Goal: Task Accomplishment & Management: Use online tool/utility

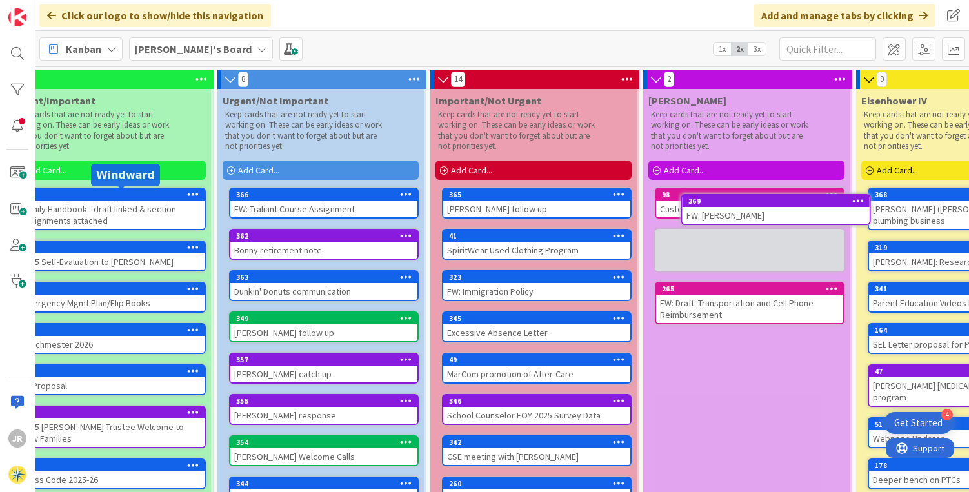
scroll to position [0, 39]
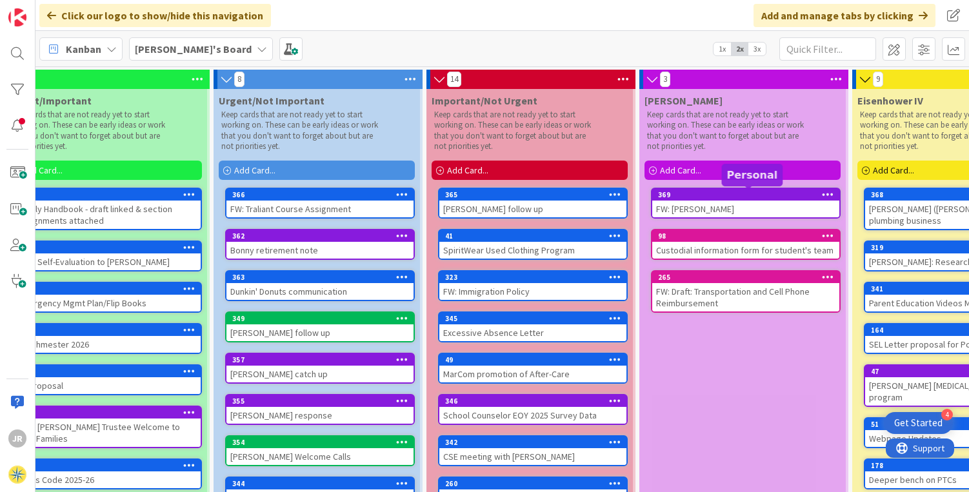
click at [780, 195] on div "369" at bounding box center [748, 194] width 181 height 9
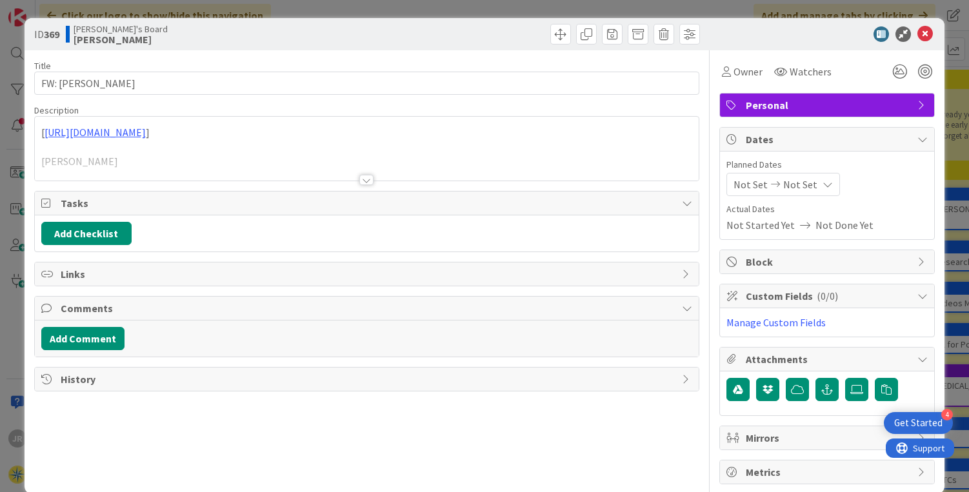
click at [785, 103] on span "Personal" at bounding box center [828, 104] width 165 height 15
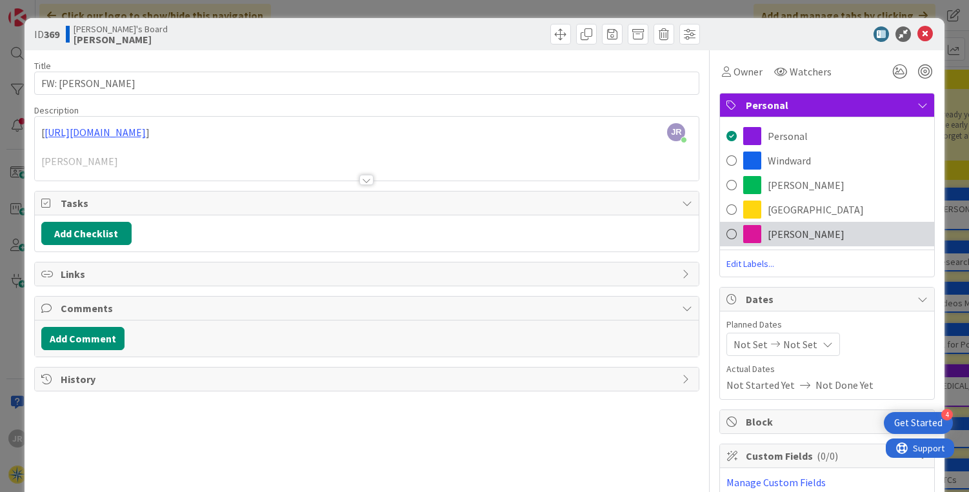
click at [768, 232] on span "[PERSON_NAME]" at bounding box center [806, 234] width 77 height 15
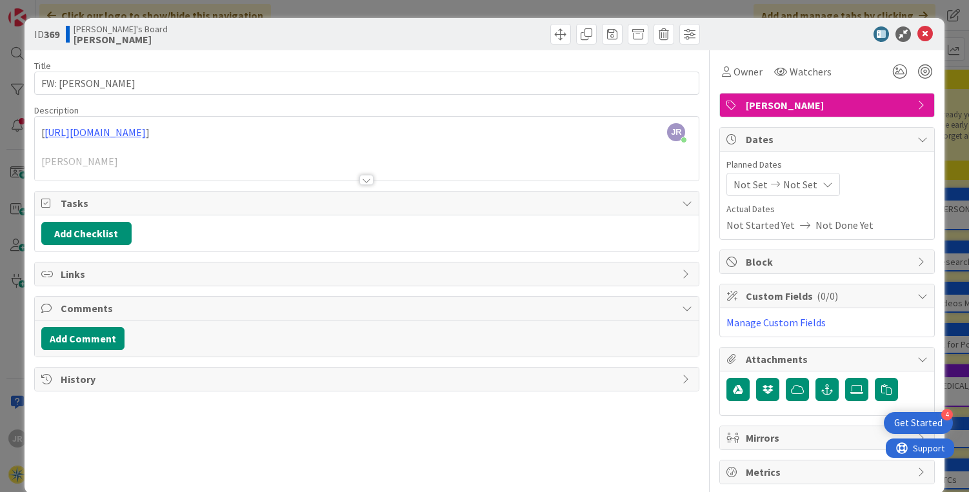
click at [362, 179] on div at bounding box center [366, 180] width 14 height 10
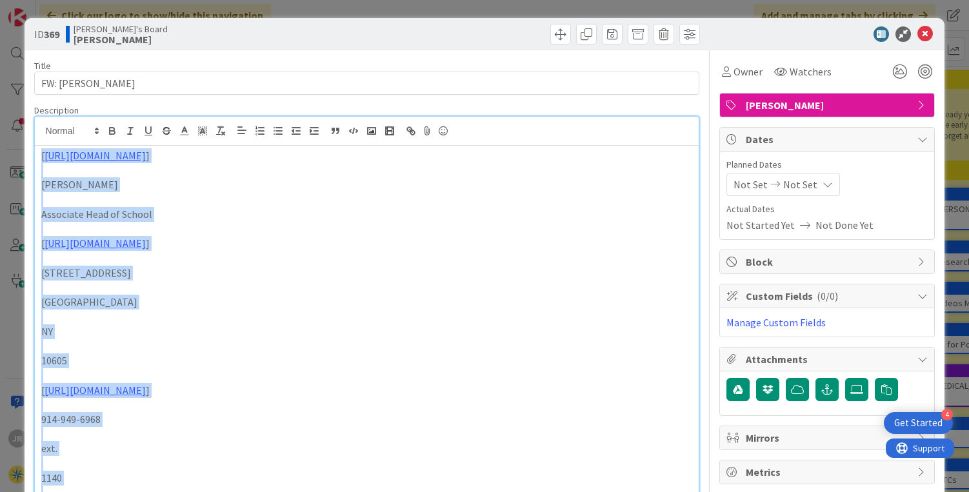
drag, startPoint x: 40, startPoint y: 139, endPoint x: 6, endPoint y: -35, distance: 178.1
click at [6, 0] on html "4 Get Started JR Click our logo to show/hide this navigation Add and manage tab…" at bounding box center [484, 246] width 969 height 492
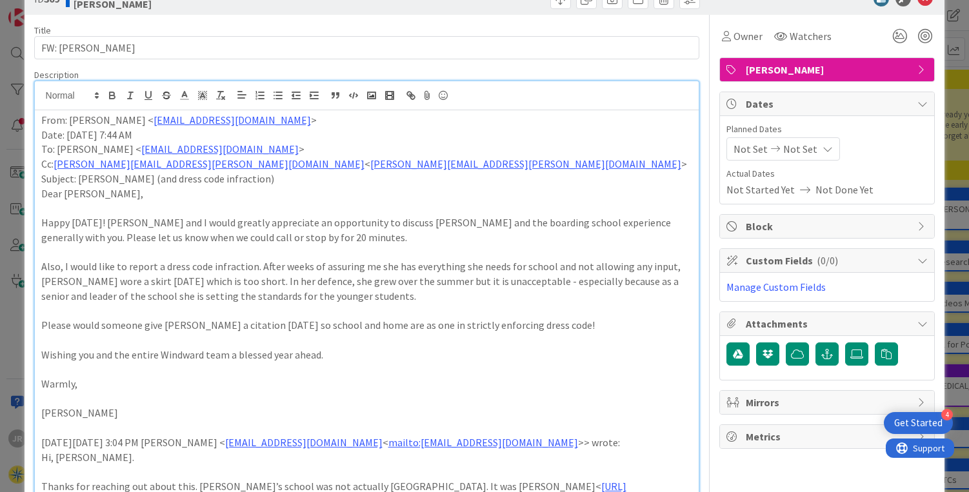
scroll to position [41, 0]
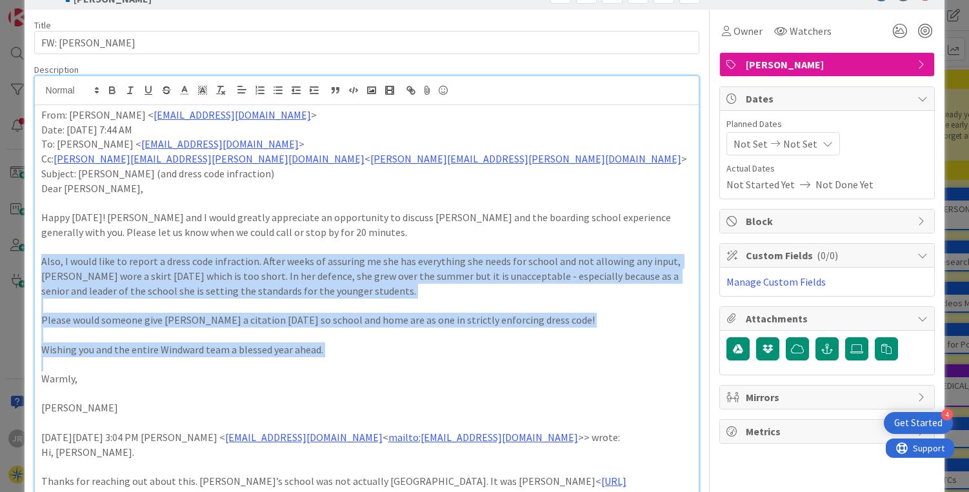
drag, startPoint x: 41, startPoint y: 260, endPoint x: 104, endPoint y: 370, distance: 126.6
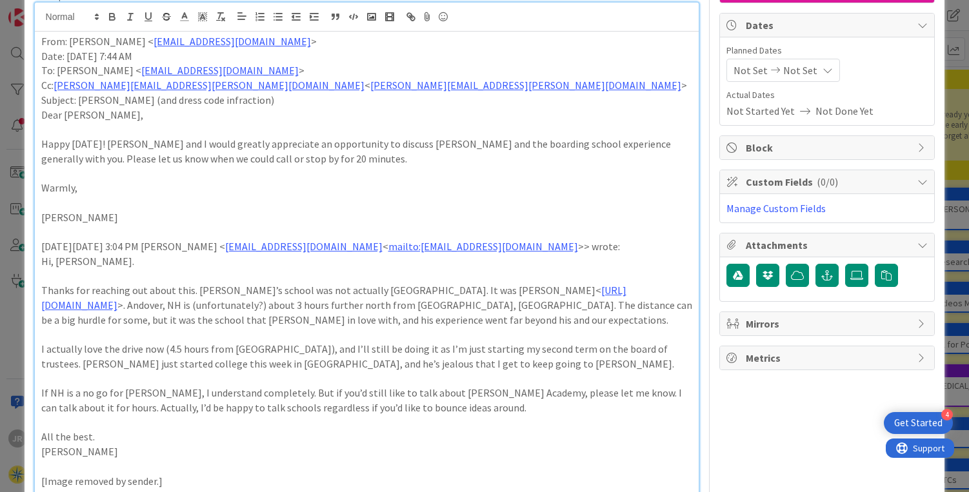
scroll to position [0, 0]
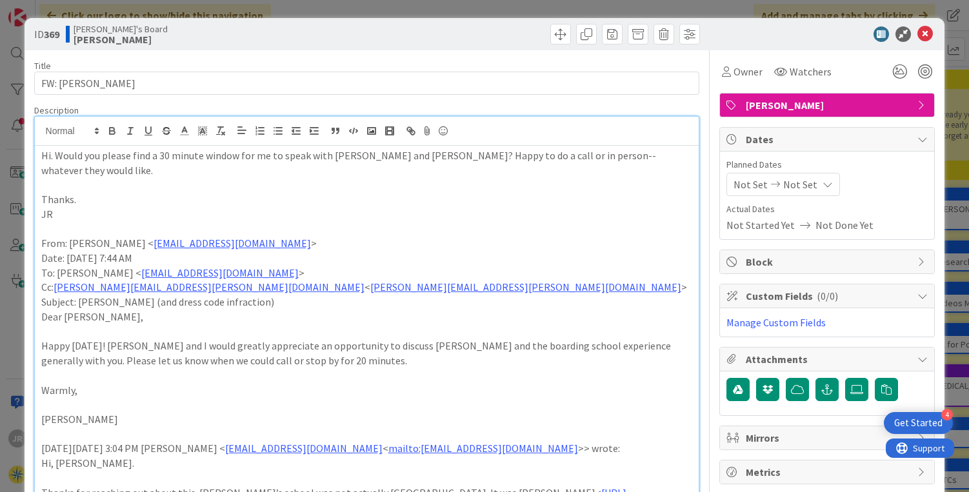
click at [443, 159] on p "Hi. Would you please find a 30 minute window for me to speak with [PERSON_NAME]…" at bounding box center [367, 162] width 652 height 29
click at [918, 34] on icon at bounding box center [925, 33] width 15 height 15
